Goal: Task Accomplishment & Management: Complete application form

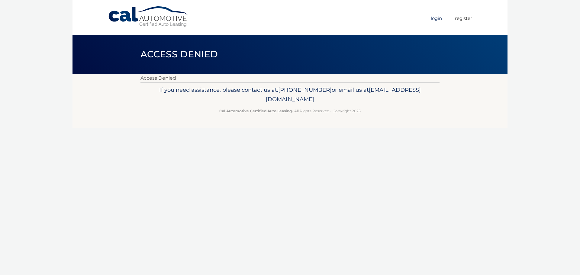
click at [439, 15] on link "Login" at bounding box center [436, 18] width 11 height 10
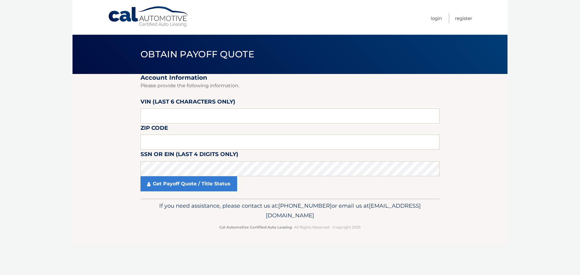
drag, startPoint x: 178, startPoint y: 119, endPoint x: 173, endPoint y: 125, distance: 7.7
click at [173, 125] on fieldset "Account Information Please provide the following information. VIN (last 6 chara…" at bounding box center [290, 136] width 299 height 125
click at [162, 136] on input "text" at bounding box center [290, 142] width 299 height 15
type input "12546"
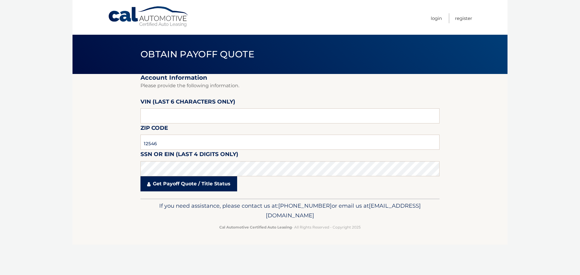
click at [173, 181] on link "Get Payoff Quote / Title Status" at bounding box center [189, 184] width 97 height 15
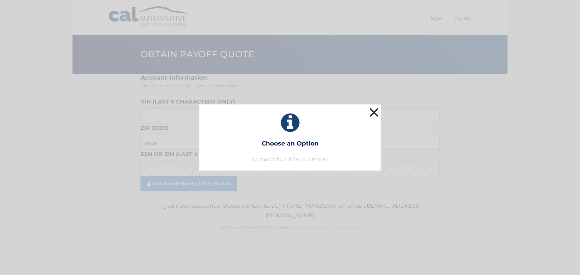
click at [372, 112] on button "×" at bounding box center [374, 112] width 12 height 12
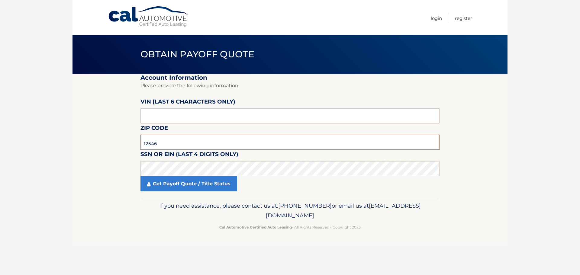
click at [167, 144] on input "12546" at bounding box center [290, 142] width 299 height 15
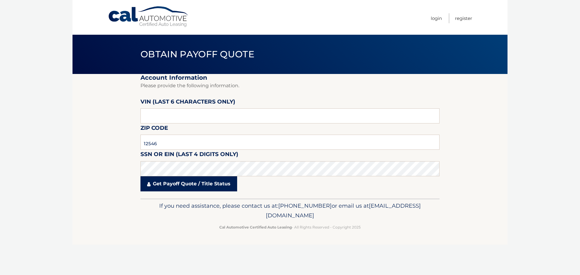
click at [173, 183] on link "Get Payoff Quote / Title Status" at bounding box center [189, 184] width 97 height 15
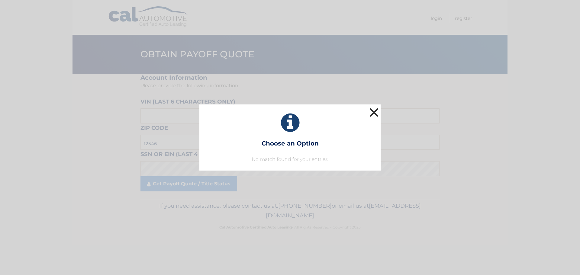
click at [373, 110] on button "×" at bounding box center [374, 112] width 12 height 12
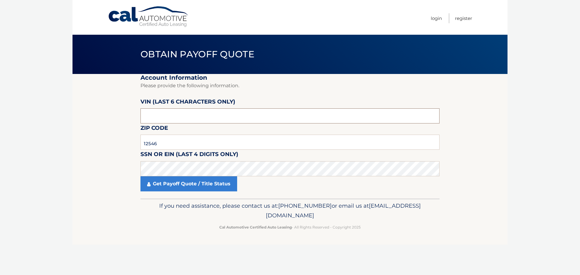
click at [156, 122] on input "text" at bounding box center [290, 116] width 299 height 15
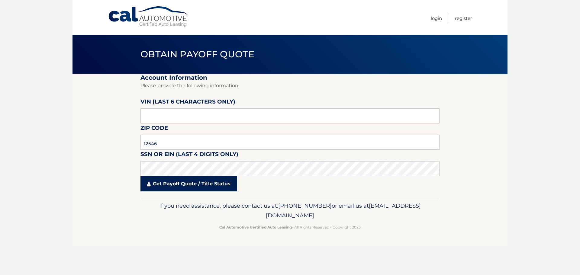
click at [197, 186] on link "Get Payoff Quote / Title Status" at bounding box center [189, 184] width 97 height 15
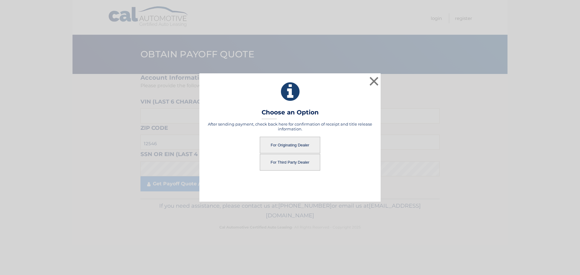
click at [291, 141] on button "For Originating Dealer" at bounding box center [290, 145] width 60 height 17
click at [292, 145] on button "For Originating Dealer" at bounding box center [290, 145] width 60 height 17
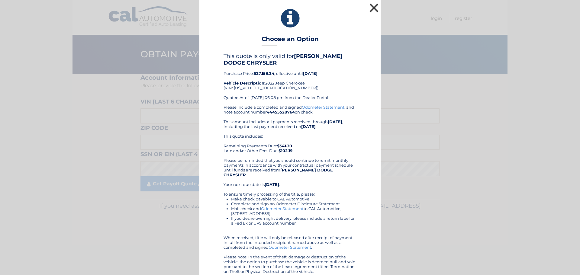
click at [372, 8] on button "×" at bounding box center [374, 8] width 12 height 12
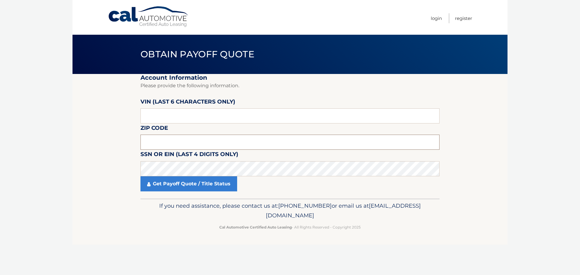
click at [163, 144] on input "text" at bounding box center [290, 142] width 299 height 15
type input "12546"
click button "For Originating Dealer" at bounding box center [0, 0] width 0 height 0
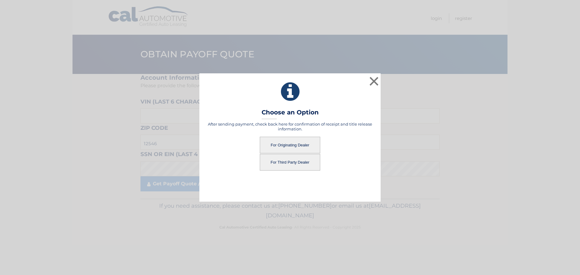
click at [285, 144] on button "For Originating Dealer" at bounding box center [290, 145] width 60 height 17
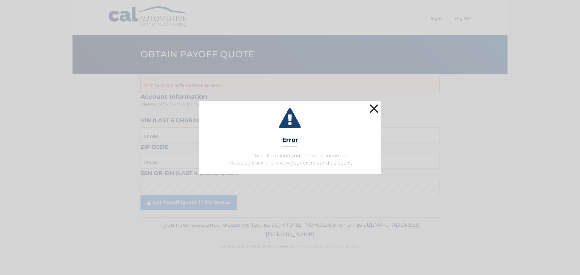
click at [376, 107] on button "×" at bounding box center [374, 109] width 12 height 12
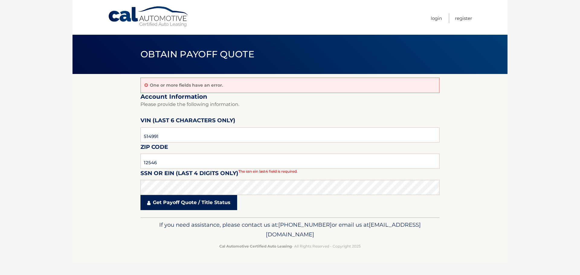
click at [186, 205] on link "Get Payoff Quote / Title Status" at bounding box center [189, 202] width 97 height 15
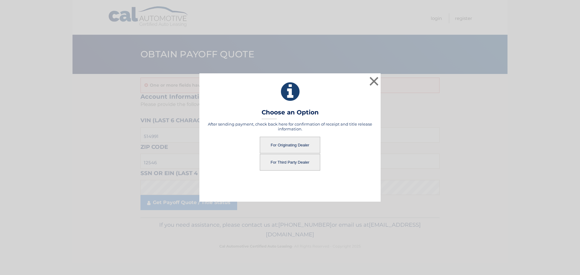
click at [292, 146] on button "For Originating Dealer" at bounding box center [290, 145] width 60 height 17
click at [294, 144] on button "For Originating Dealer" at bounding box center [290, 145] width 60 height 17
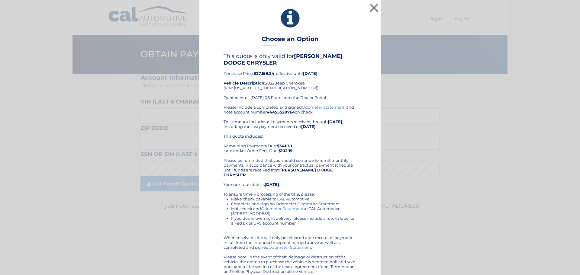
drag, startPoint x: 0, startPoint y: 0, endPoint x: 452, endPoint y: 130, distance: 470.2
click at [452, 130] on div "× Choose an Option This quote is only valid for [PERSON_NAME] DODGE CHRYSLER Pu…" at bounding box center [290, 141] width 576 height 282
